Goal: Check status: Check status

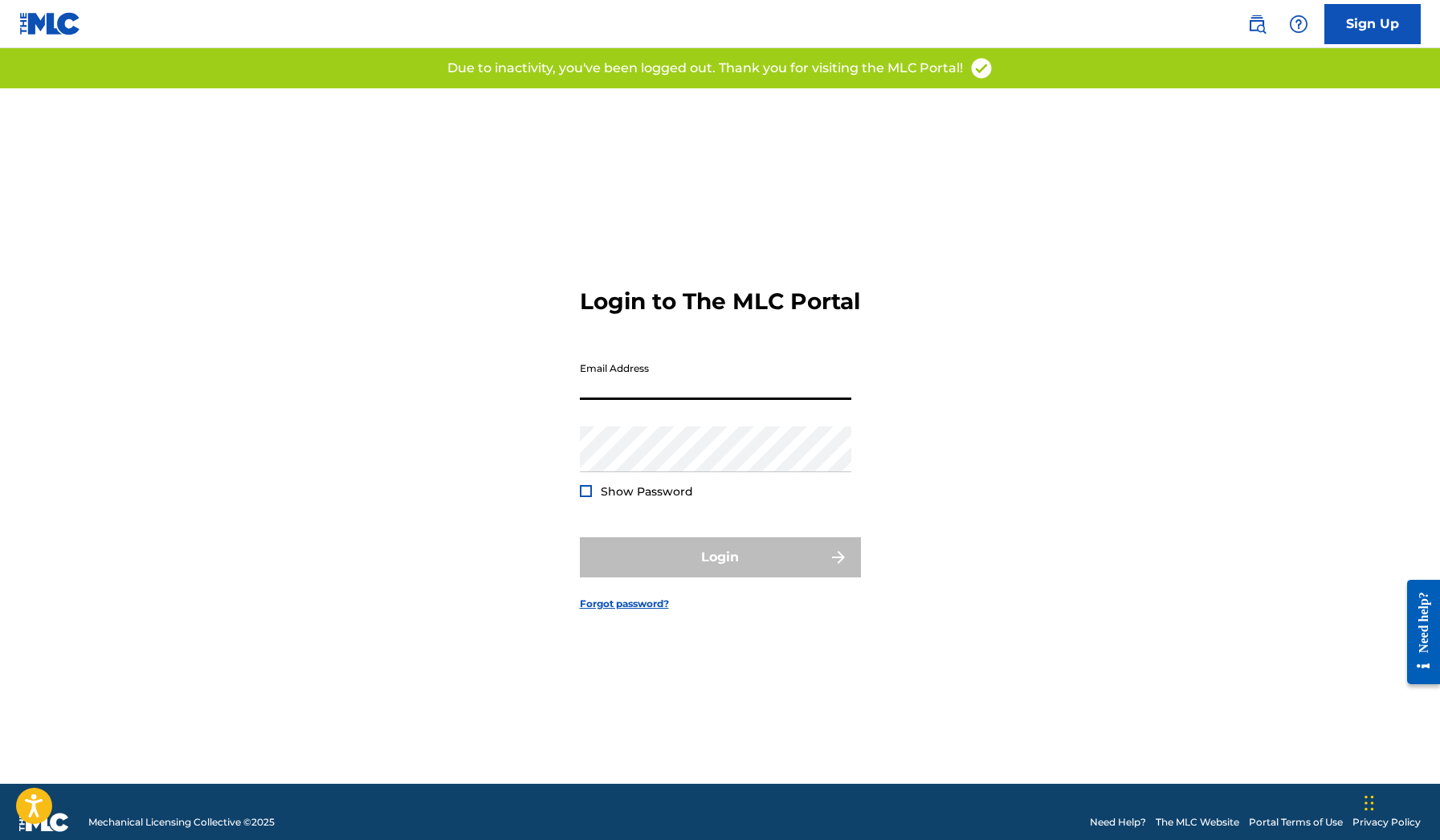
type input "[EMAIL_ADDRESS][DOMAIN_NAME]"
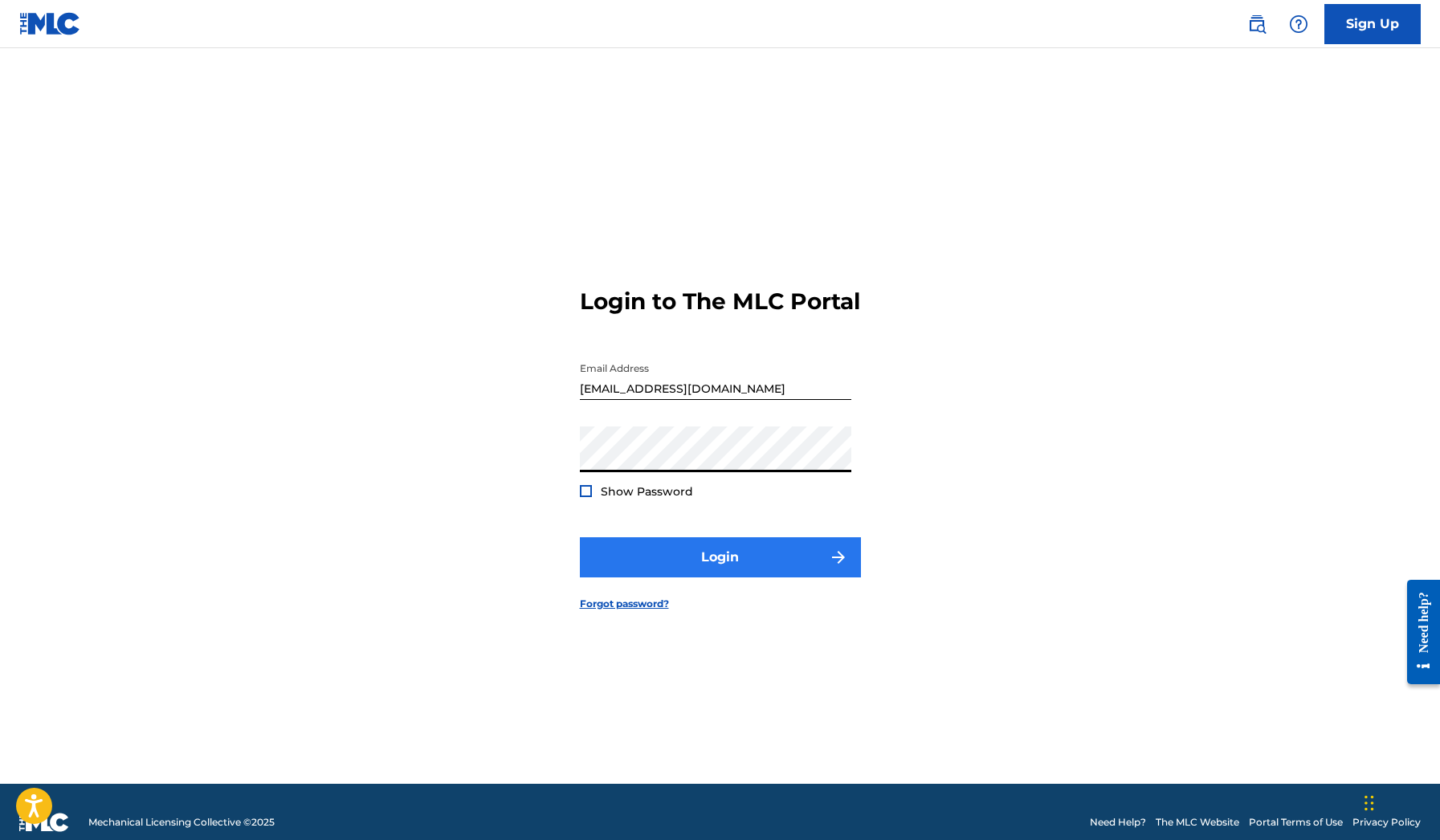
click at [678, 566] on button "Login" at bounding box center [720, 558] width 282 height 40
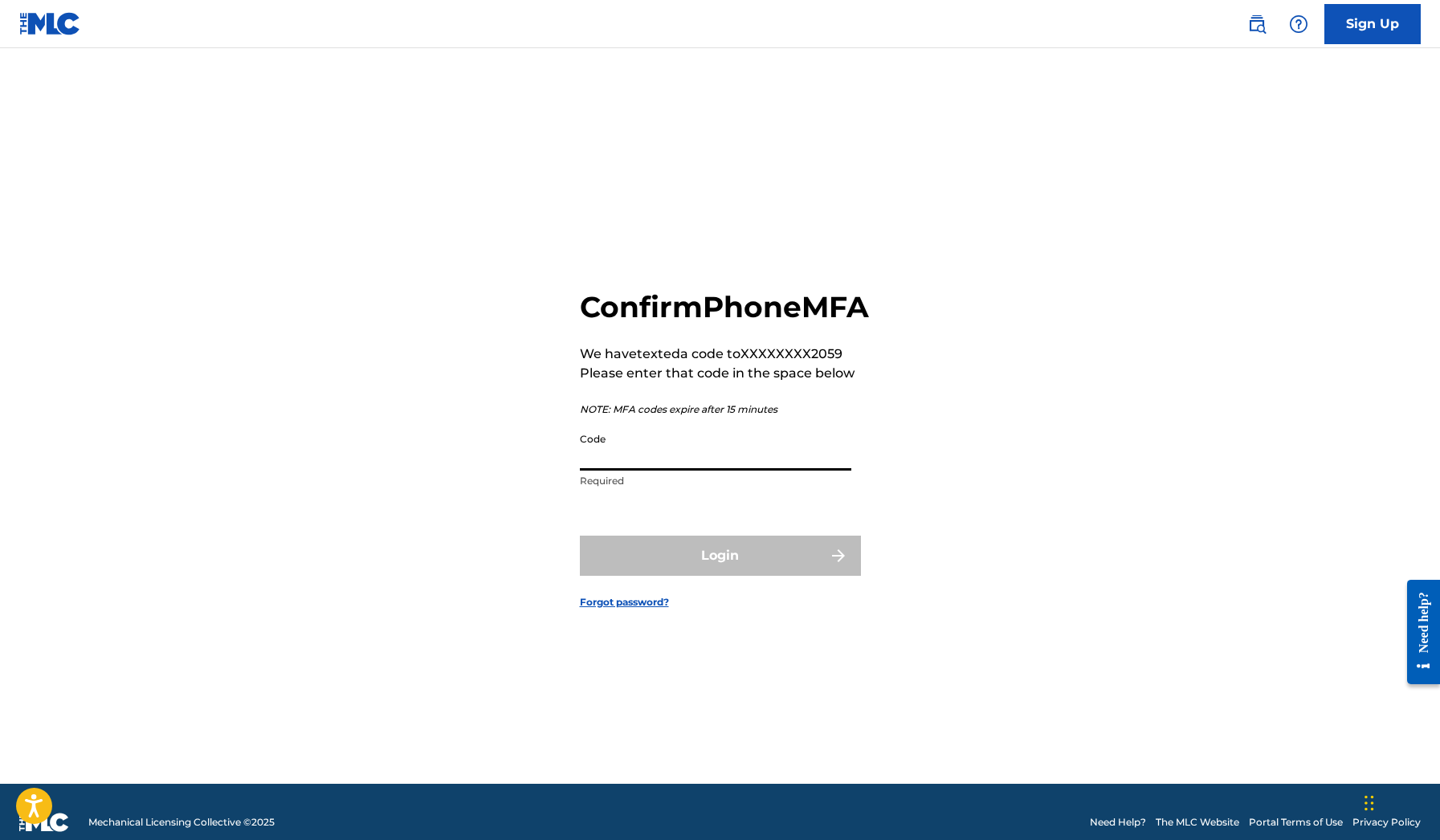
click at [656, 468] on input "Code" at bounding box center [716, 448] width 272 height 46
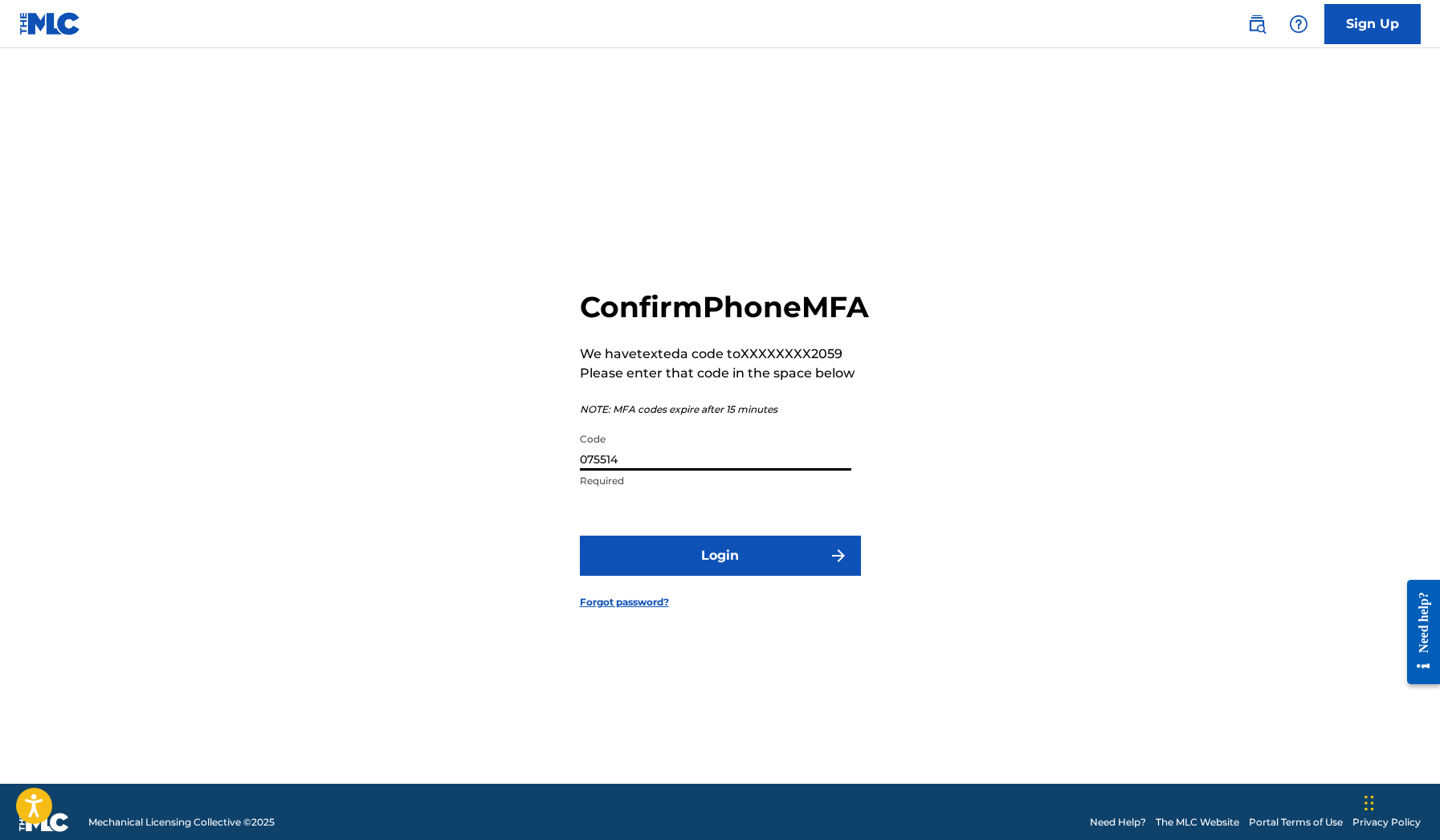
type input "075514"
click at [720, 573] on button "Login" at bounding box center [720, 556] width 282 height 40
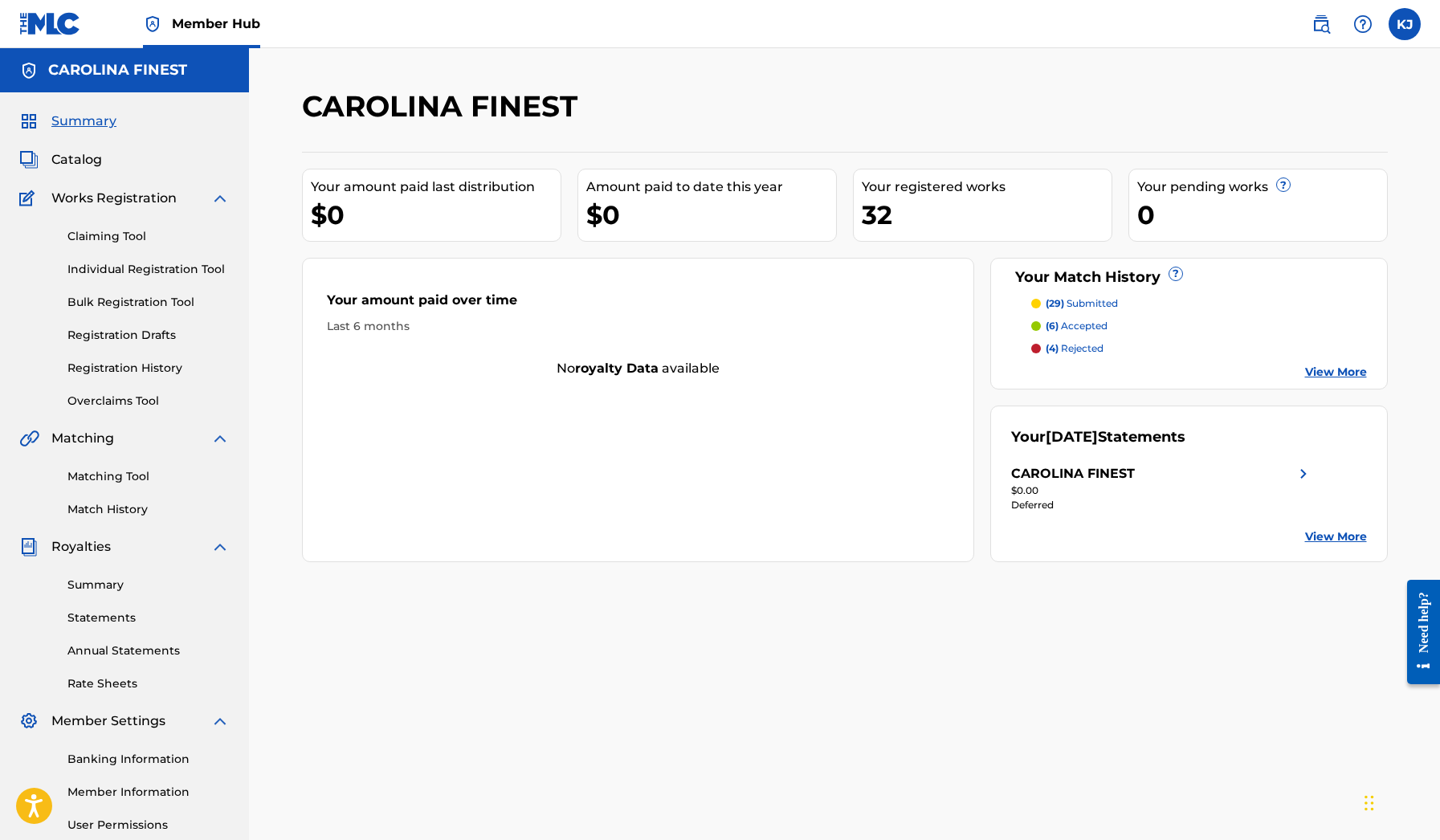
click at [98, 576] on div "Summary Statements Annual Statements Rate Sheets" at bounding box center [125, 624] width 210 height 136
click at [99, 582] on link "Summary" at bounding box center [148, 585] width 162 height 17
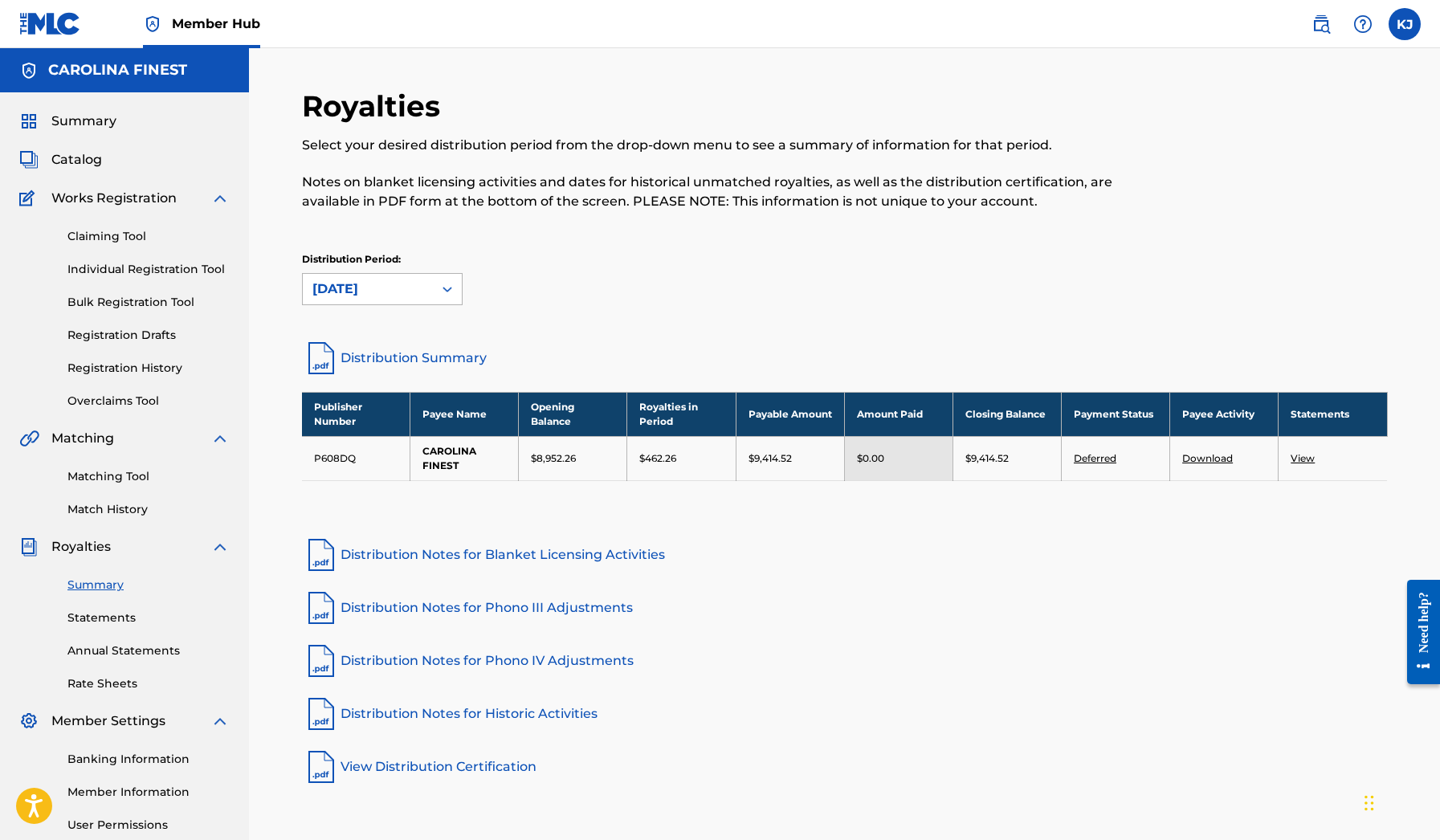
click at [427, 296] on div "[DATE]" at bounding box center [367, 288] width 130 height 31
